Goal: Check status: Check status

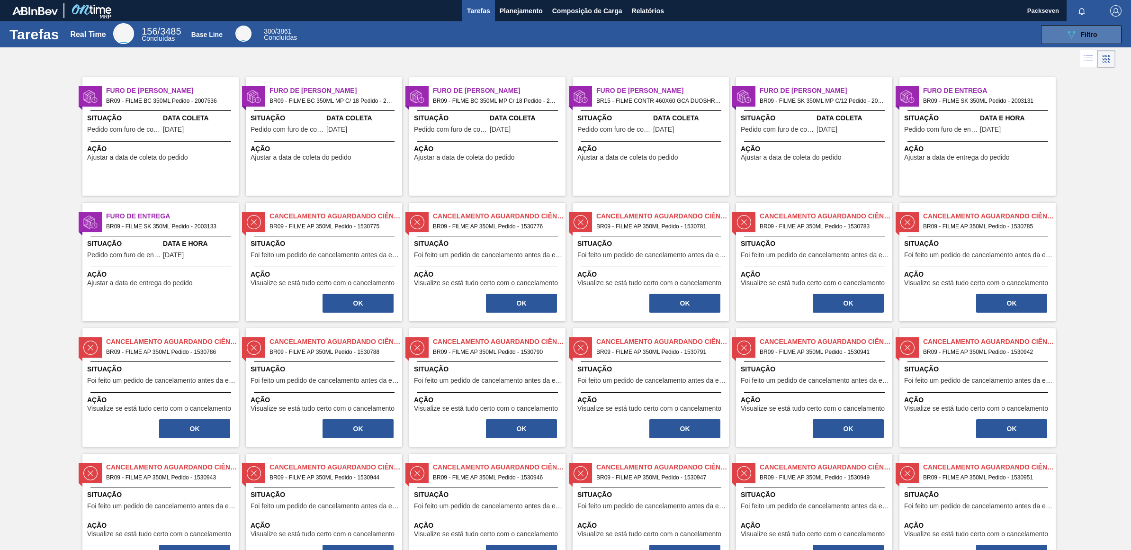
click at [1082, 32] on span "Filtro" at bounding box center [1088, 35] width 17 height 8
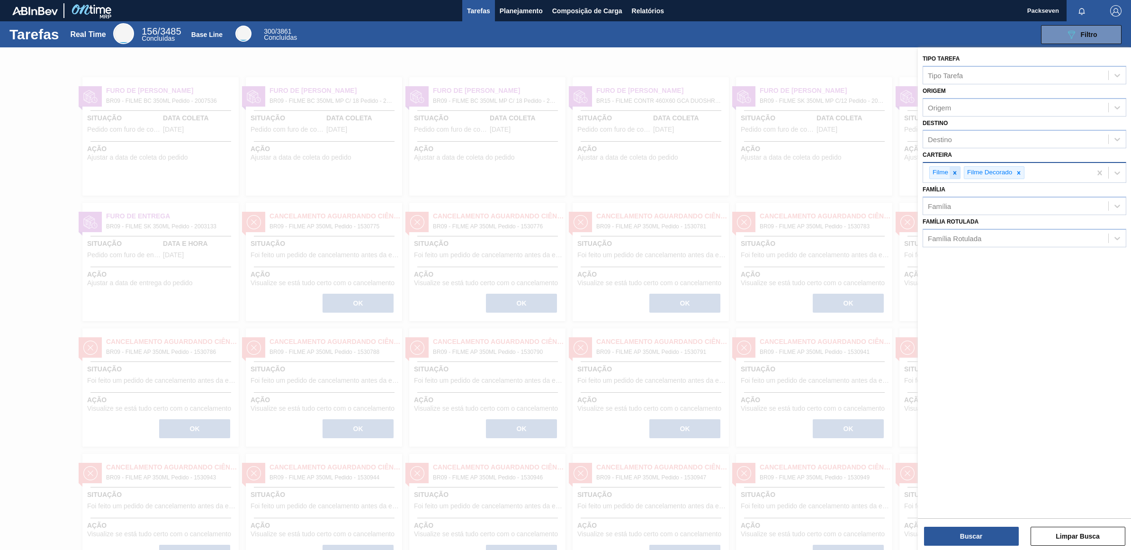
click at [955, 175] on icon at bounding box center [954, 172] width 7 height 7
click at [984, 175] on icon at bounding box center [984, 172] width 7 height 7
click at [1101, 534] on button "Limpar Busca" at bounding box center [1077, 535] width 95 height 19
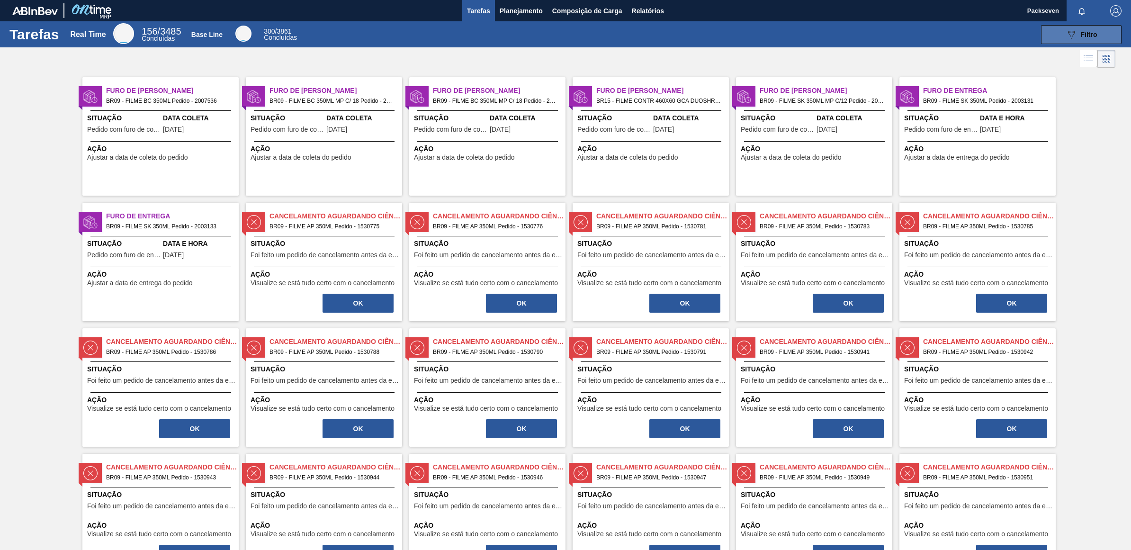
click at [1081, 32] on span "Filtro" at bounding box center [1088, 35] width 17 height 8
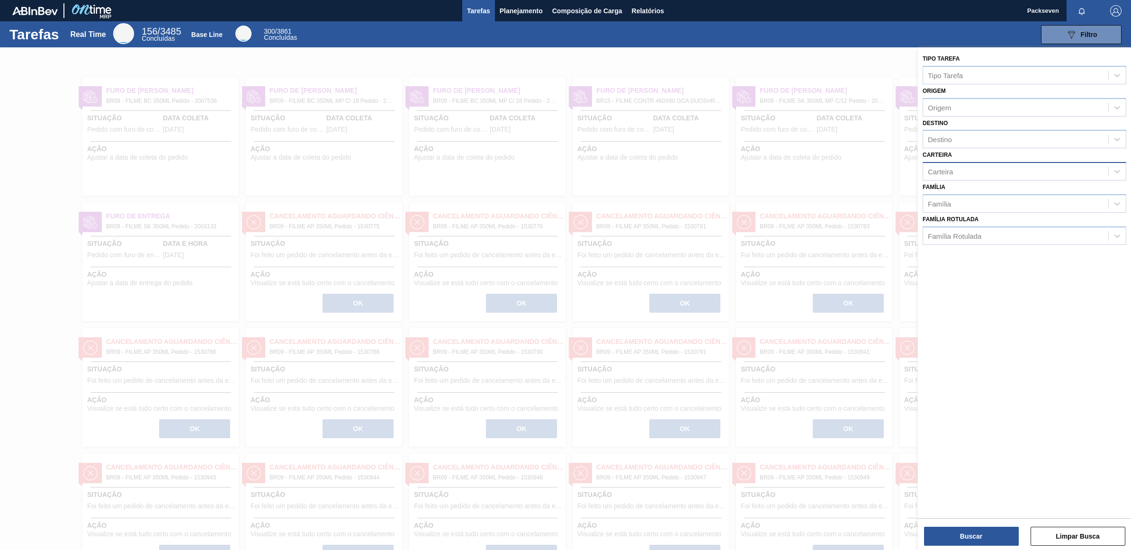
click at [854, 19] on div "Tarefas Planejamento Composição de Carga Relatórios" at bounding box center [565, 10] width 1131 height 21
click at [509, 7] on span "Planejamento" at bounding box center [520, 10] width 43 height 11
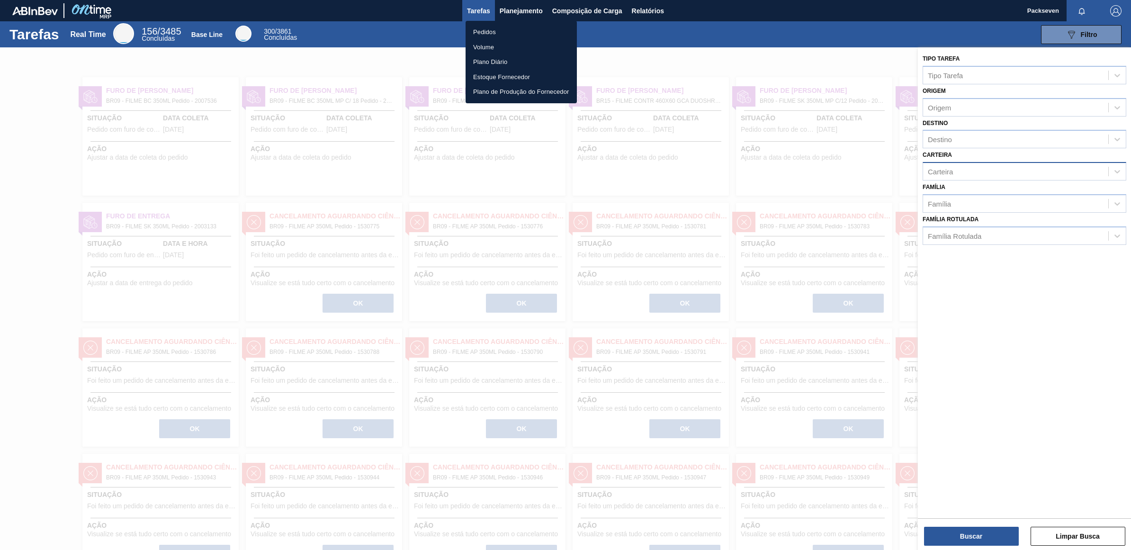
click at [485, 27] on li "Pedidos" at bounding box center [520, 32] width 111 height 15
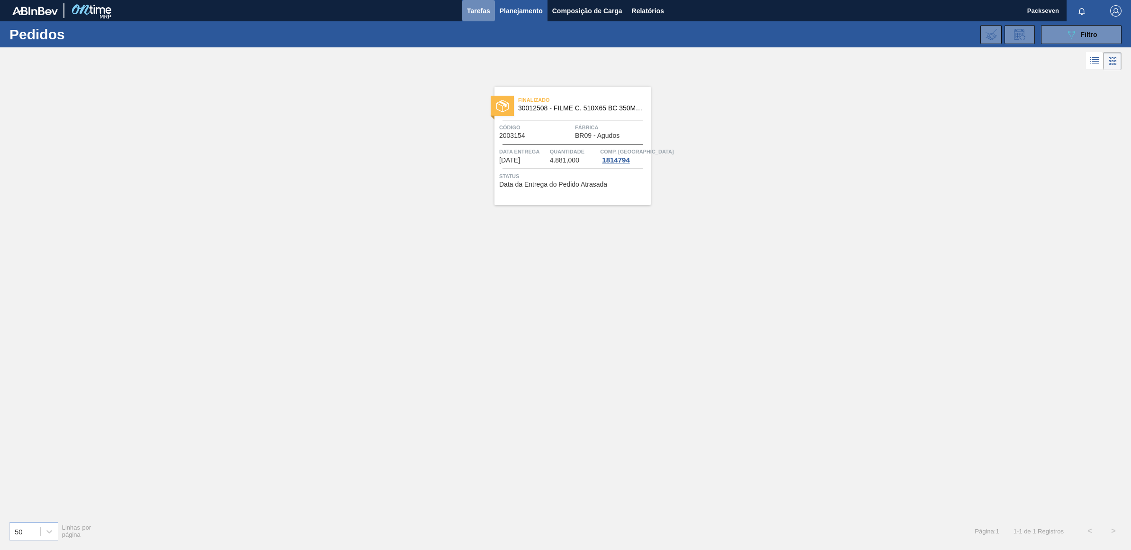
click at [477, 7] on span "Tarefas" at bounding box center [478, 10] width 23 height 11
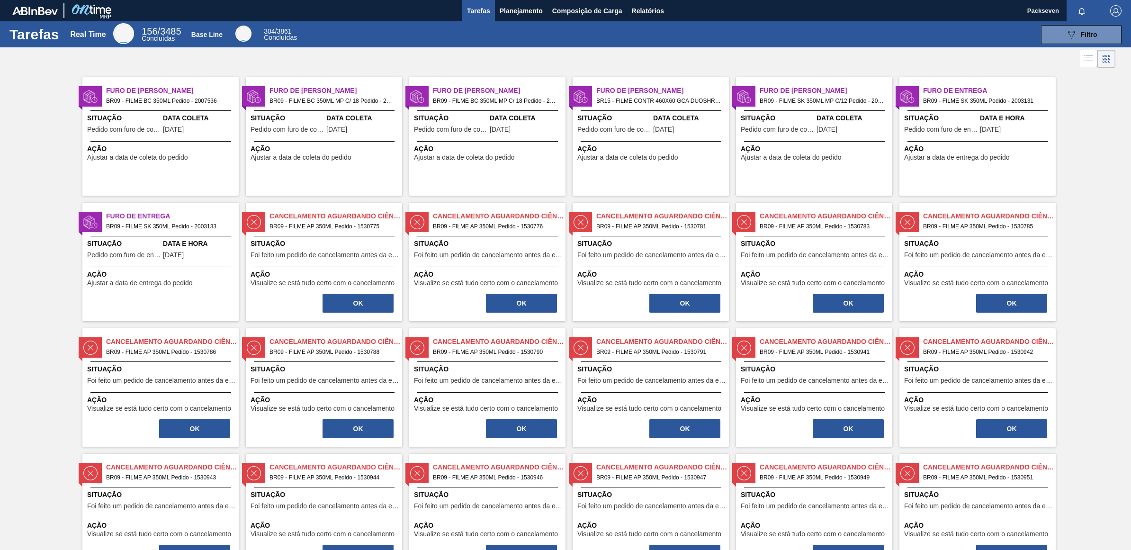
click at [298, 96] on span "Furo de [PERSON_NAME]" at bounding box center [335, 91] width 133 height 10
click at [1080, 31] on span "Filtro" at bounding box center [1088, 35] width 17 height 8
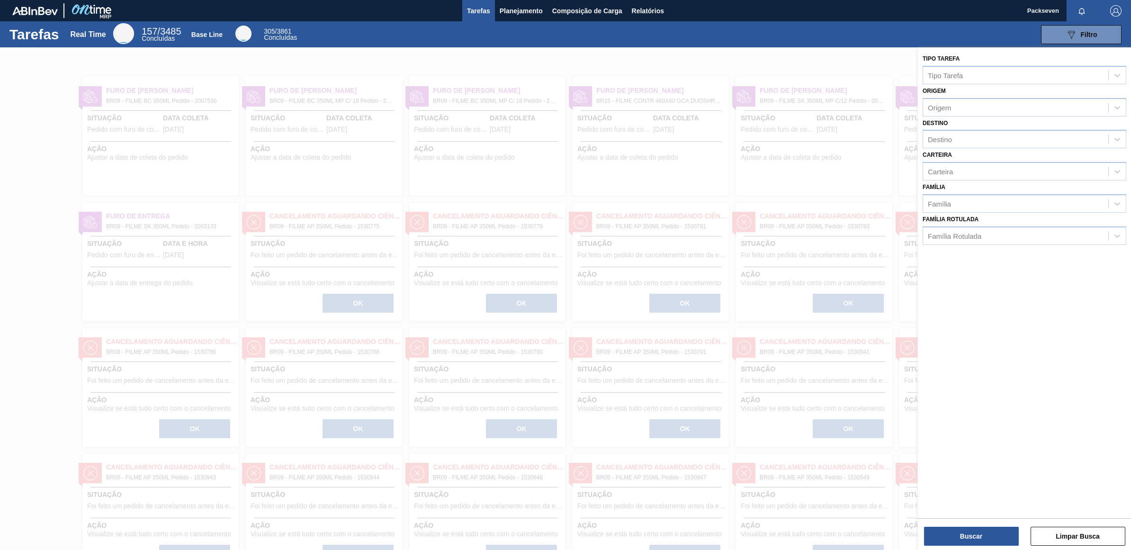
click at [776, 192] on div at bounding box center [565, 322] width 1131 height 550
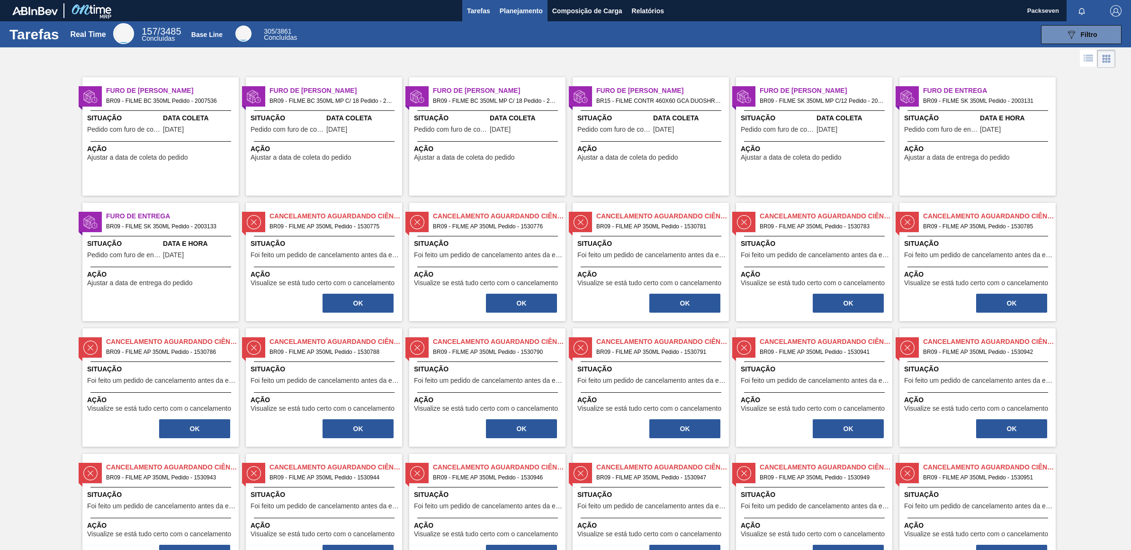
click at [528, 5] on span "Planejamento" at bounding box center [520, 10] width 43 height 11
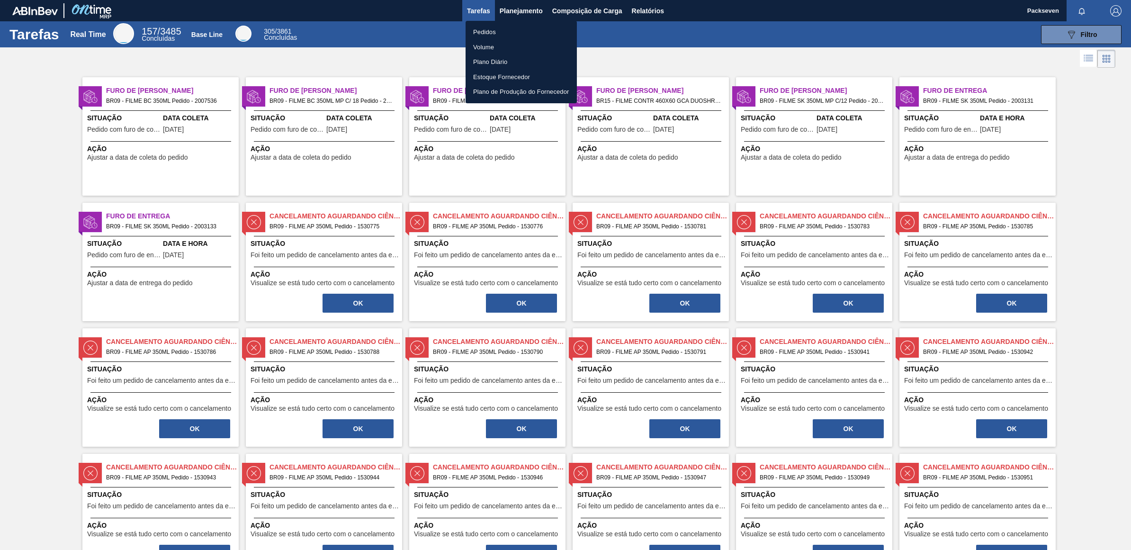
click at [479, 25] on li "Pedidos" at bounding box center [520, 32] width 111 height 15
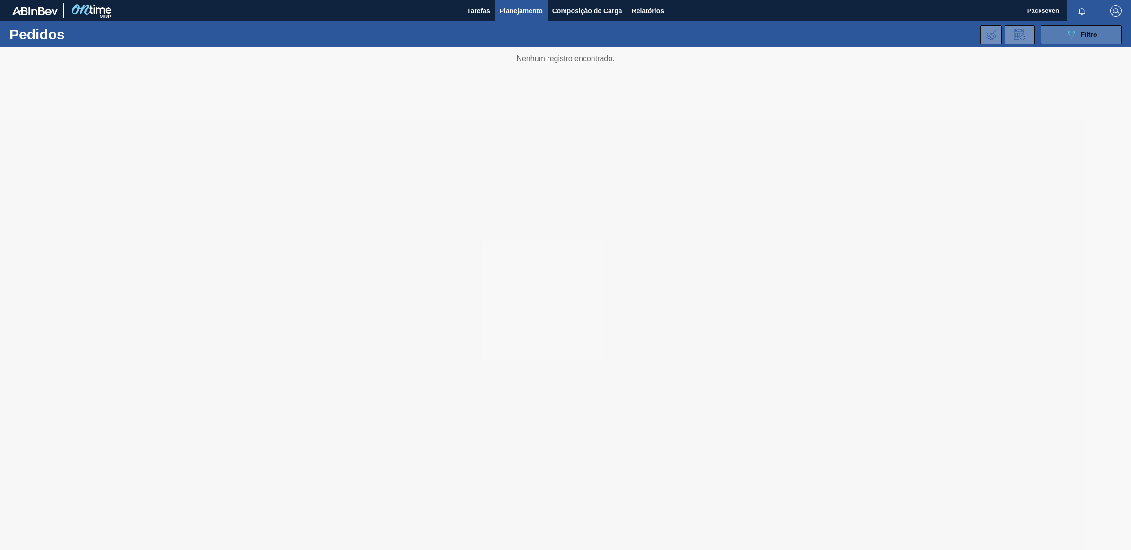
click at [1067, 35] on icon "089F7B8B-B2A5-4AFE-B5C0-19BA573D28AC" at bounding box center [1070, 34] width 11 height 11
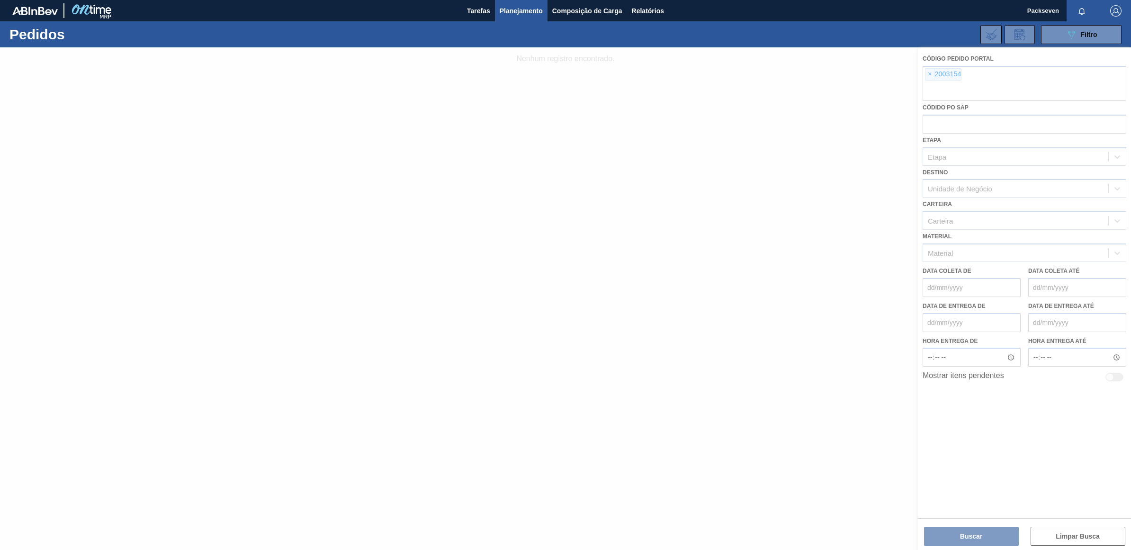
click at [995, 67] on div at bounding box center [565, 298] width 1131 height 502
click at [928, 74] on div at bounding box center [565, 298] width 1131 height 502
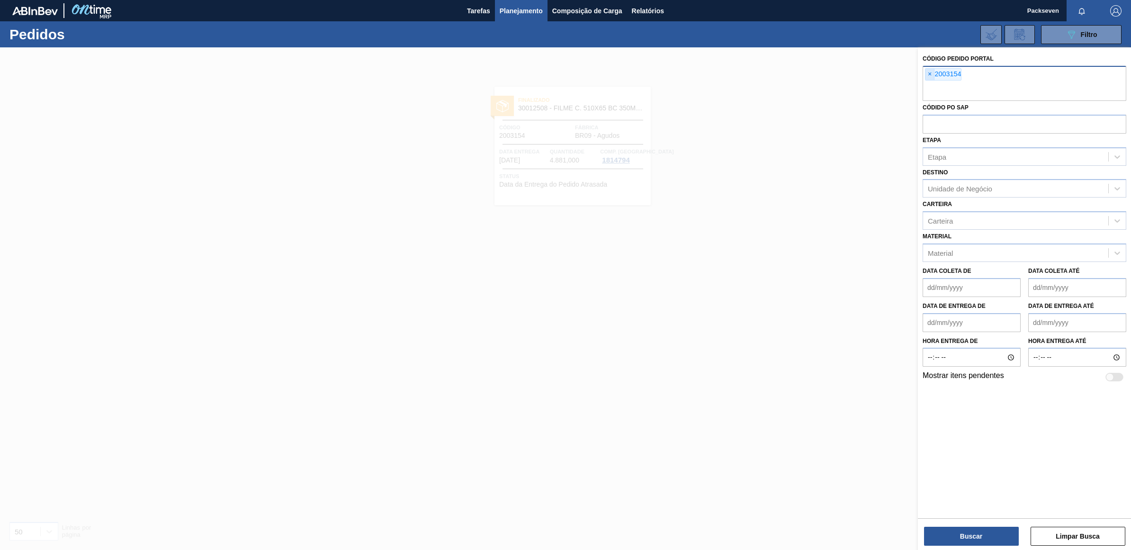
click at [927, 73] on span "×" at bounding box center [929, 74] width 9 height 11
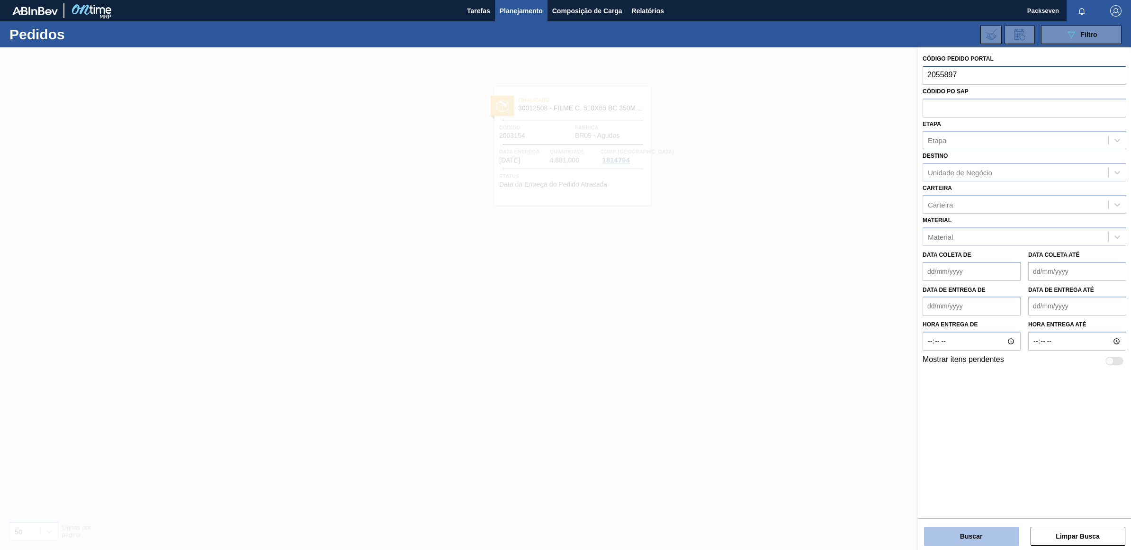
type input "2055897"
click at [994, 528] on button "Buscar" at bounding box center [971, 535] width 95 height 19
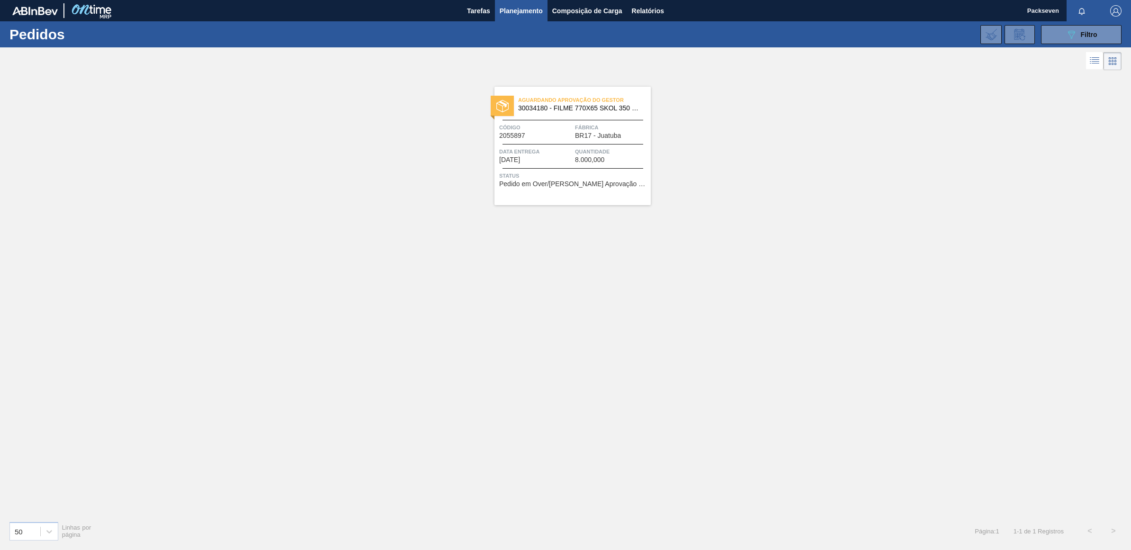
drag, startPoint x: 430, startPoint y: 214, endPoint x: 695, endPoint y: 135, distance: 275.9
click at [695, 135] on div "Aguardando Aprovação do Gestor 30034180 - FILME 770X65 SKOL 350 MP C12 Código 2…" at bounding box center [565, 292] width 1131 height 441
click at [586, 134] on span "BR17 - Juatuba" at bounding box center [598, 135] width 46 height 7
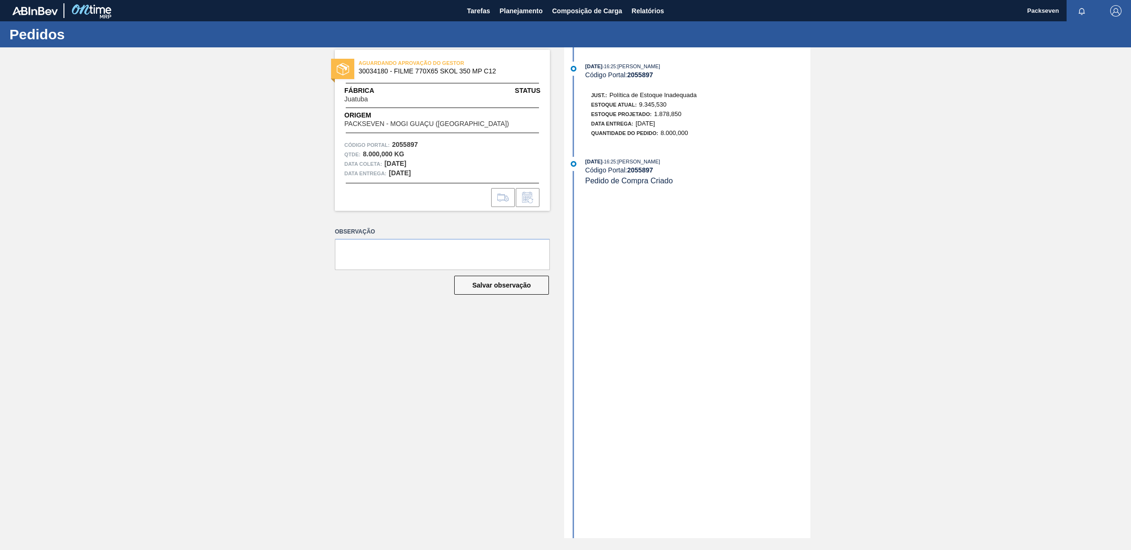
click at [412, 67] on span "AGUARDANDO APROVAÇÃO DO GESTOR" at bounding box center [424, 62] width 133 height 9
